Goal: Use online tool/utility: Utilize a website feature to perform a specific function

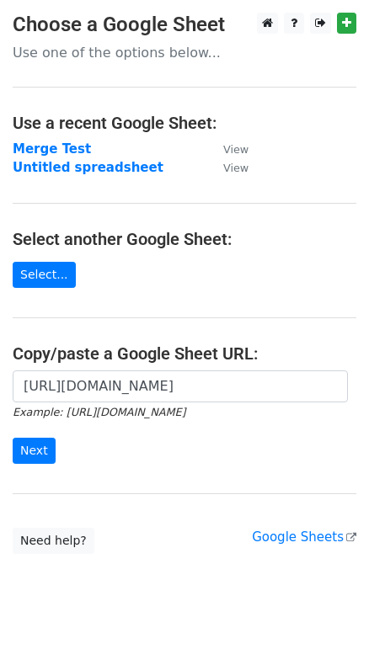
scroll to position [0, 361]
type input "https://docs.google.com/spreadsheets/d/10iTuGls1gHeCuw69yuG7fCODGCBSxIIVtMl-JC0…"
click at [31, 449] on input "Next" at bounding box center [34, 451] width 43 height 26
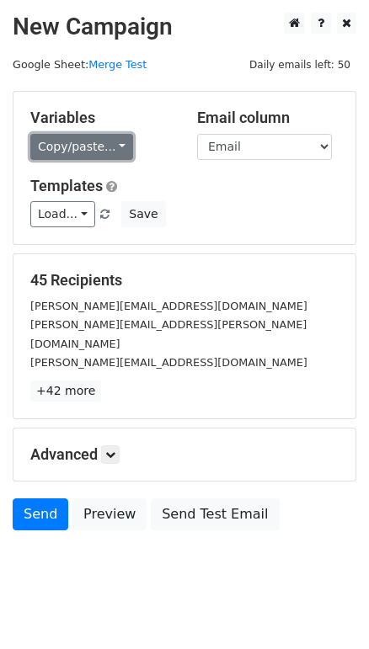
click at [56, 150] on link "Copy/paste..." at bounding box center [81, 147] width 103 height 26
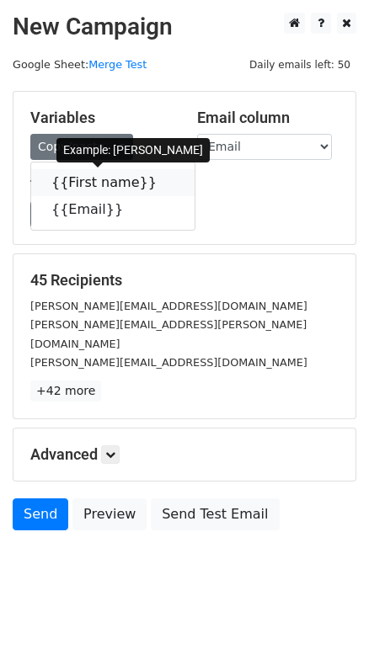
click at [96, 182] on link "{{First name}}" at bounding box center [112, 182] width 163 height 27
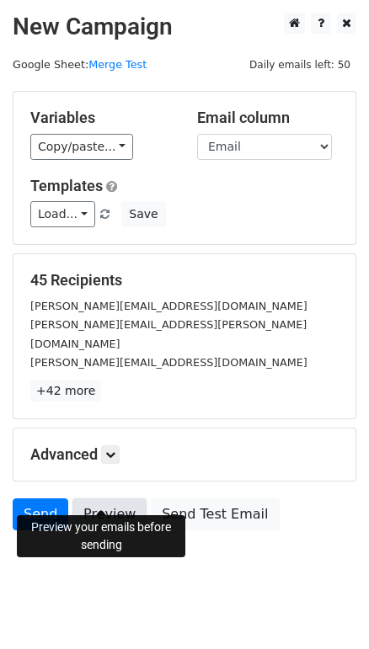
click at [106, 499] on link "Preview" at bounding box center [109, 515] width 74 height 32
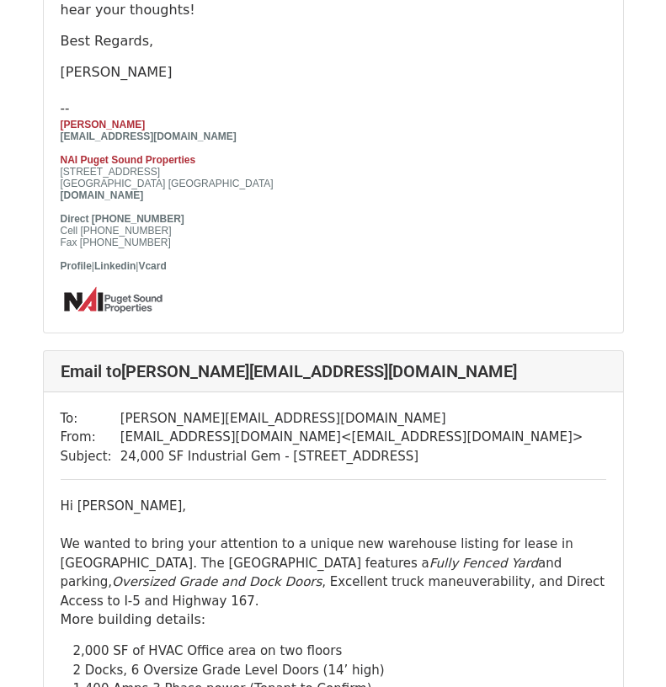
scroll to position [1516, 0]
